Goal: Task Accomplishment & Management: Use online tool/utility

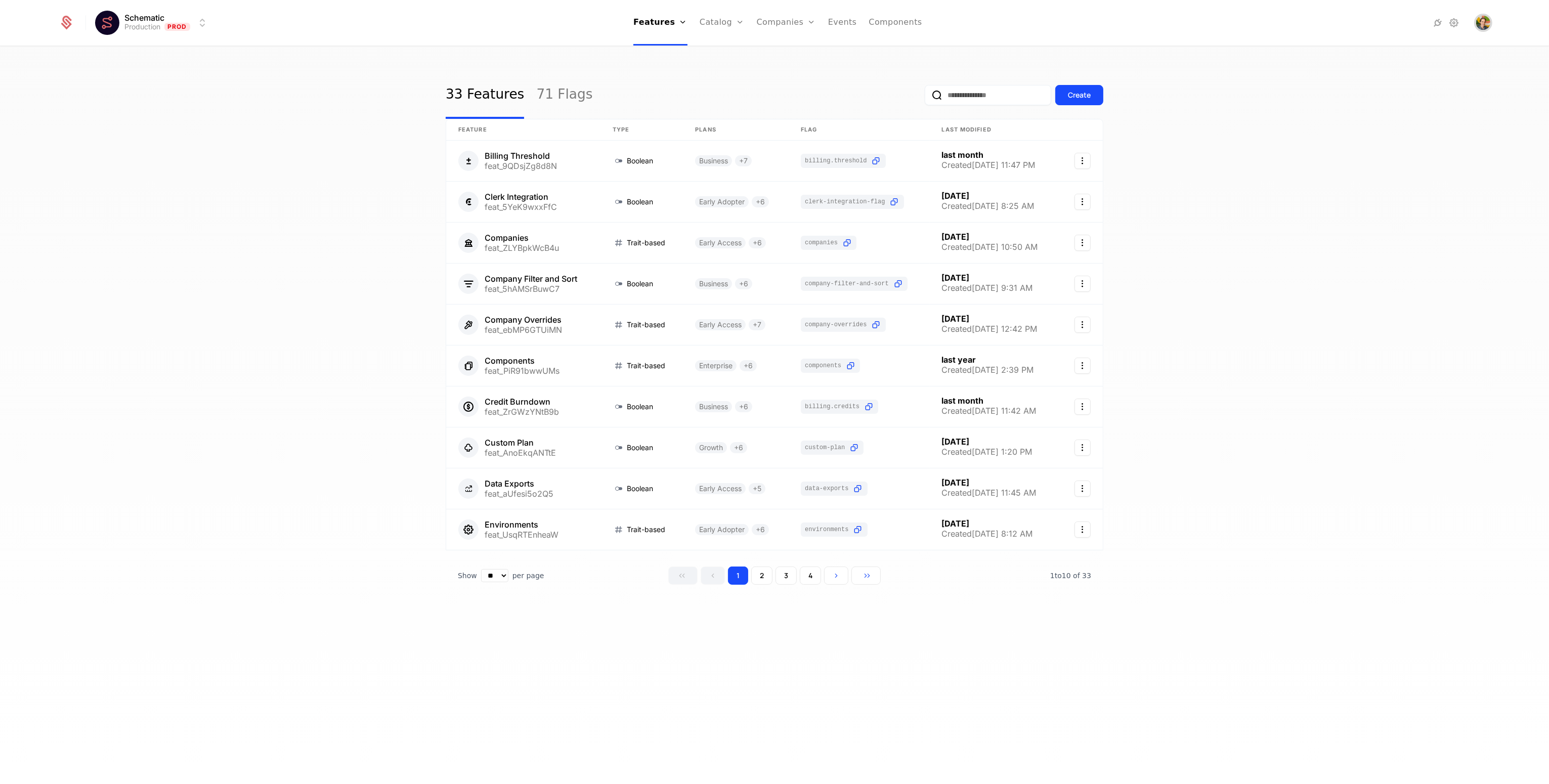
click at [1488, 19] on img "Open user button" at bounding box center [1483, 22] width 14 height 14
click at [1488, 19] on img "Close user button" at bounding box center [1483, 22] width 14 height 14
click at [1084, 110] on div "Create" at bounding box center [1014, 95] width 179 height 47
click at [1084, 96] on div "Create" at bounding box center [1079, 95] width 23 height 10
click at [1331, 192] on div "33 Features 71 Flags Create Feature Type Plans Flag Last Modified Billing Thres…" at bounding box center [774, 419] width 1549 height 743
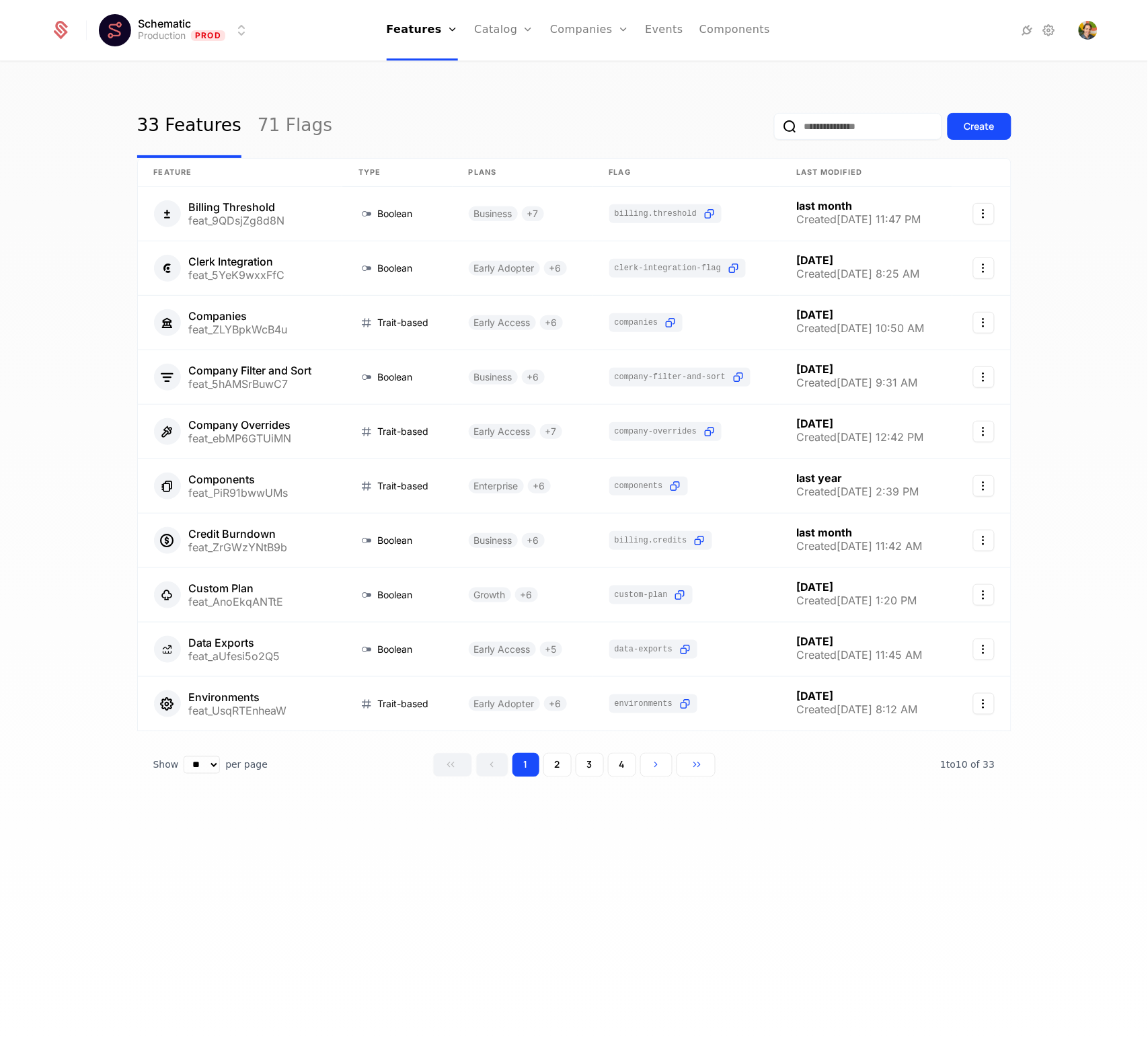
click at [1068, 234] on div "33 Features 71 Flags Create Feature Type Plans Flag Last Modified Billing Thres…" at bounding box center [574, 556] width 1148 height 987
